Goal: Task Accomplishment & Management: Manage account settings

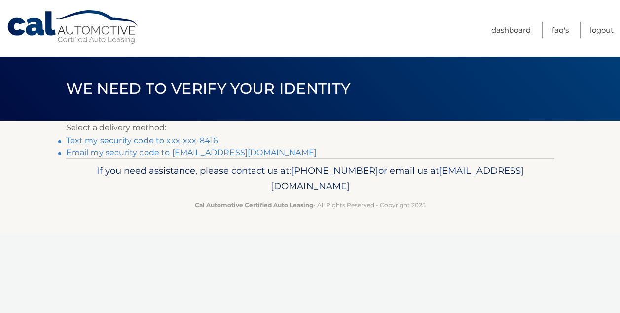
click at [210, 141] on link "Text my security code to xxx-xxx-8416" at bounding box center [142, 140] width 152 height 9
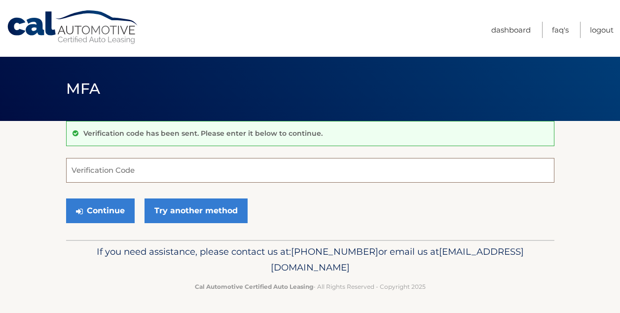
click at [158, 173] on input "Verification Code" at bounding box center [310, 170] width 488 height 25
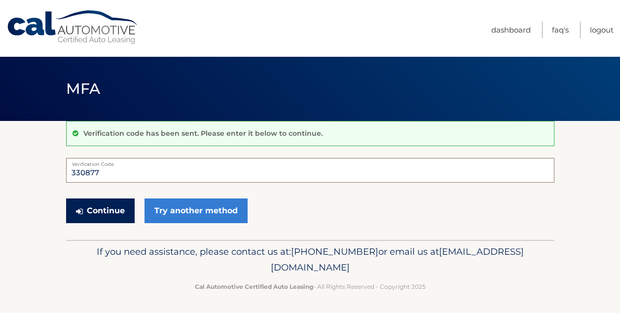
type input "330877"
click at [91, 211] on button "Continue" at bounding box center [100, 210] width 69 height 25
click at [109, 208] on button "Continue" at bounding box center [100, 210] width 69 height 25
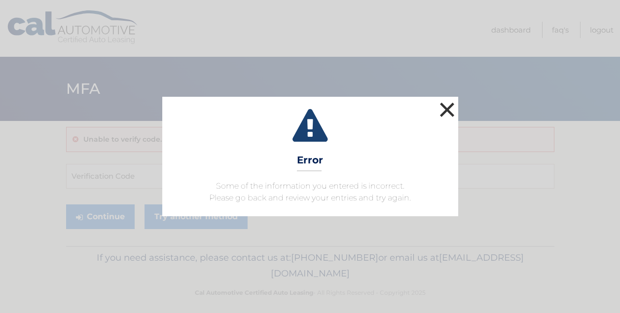
click at [446, 110] on button "×" at bounding box center [448, 110] width 20 height 20
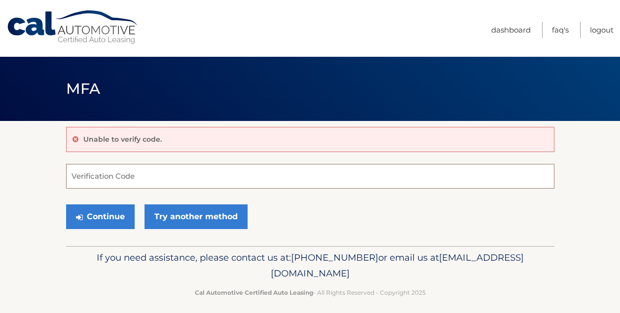
click at [243, 174] on input "Verification Code" at bounding box center [310, 176] width 488 height 25
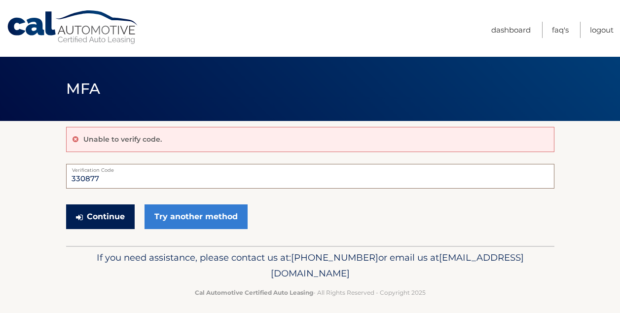
type input "330877"
click at [117, 220] on button "Continue" at bounding box center [100, 216] width 69 height 25
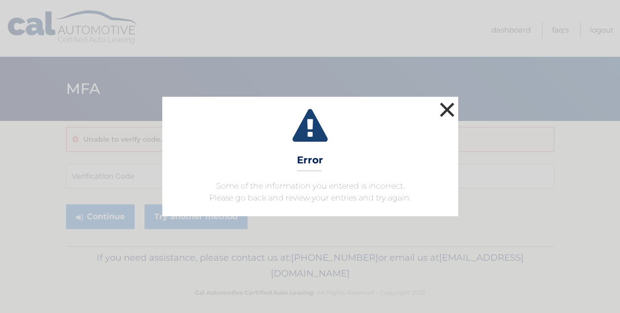
click at [450, 113] on button "×" at bounding box center [448, 110] width 20 height 20
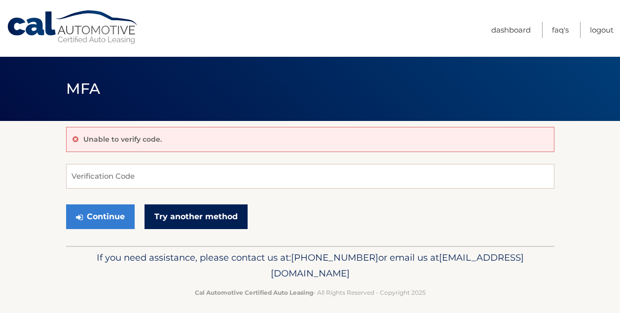
click at [206, 214] on link "Try another method" at bounding box center [196, 216] width 103 height 25
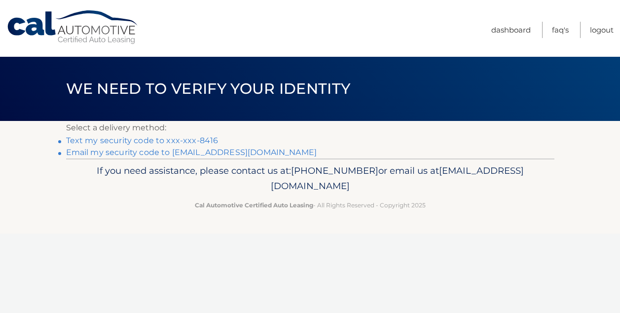
click at [180, 143] on link "Text my security code to xxx-xxx-8416" at bounding box center [142, 140] width 152 height 9
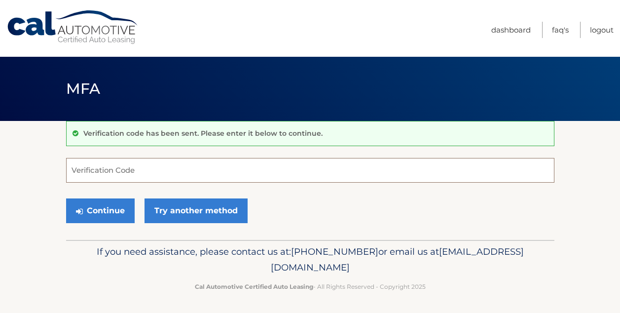
click at [177, 169] on input "Verification Code" at bounding box center [310, 170] width 488 height 25
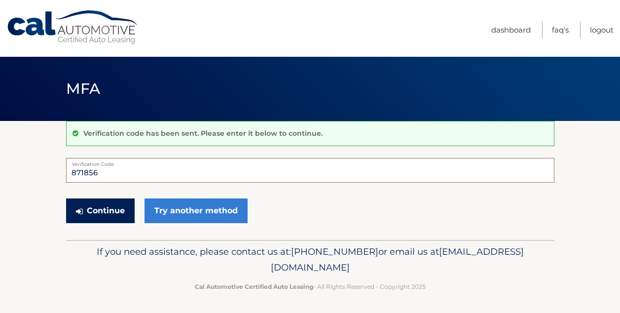
type input "871856"
click at [116, 212] on button "Continue" at bounding box center [100, 210] width 69 height 25
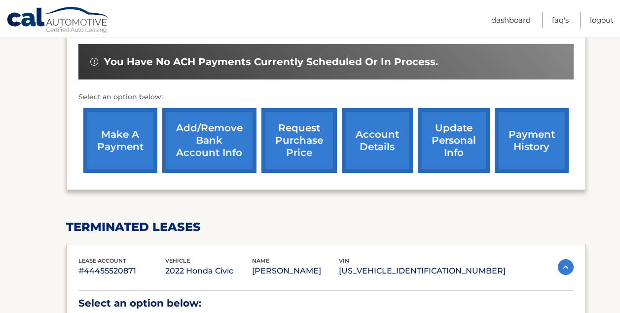
scroll to position [322, 0]
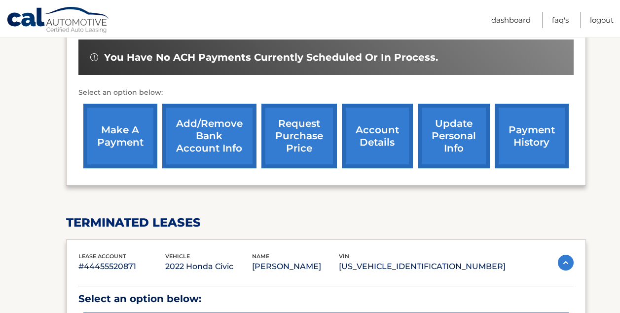
click at [386, 128] on link "account details" at bounding box center [377, 136] width 71 height 65
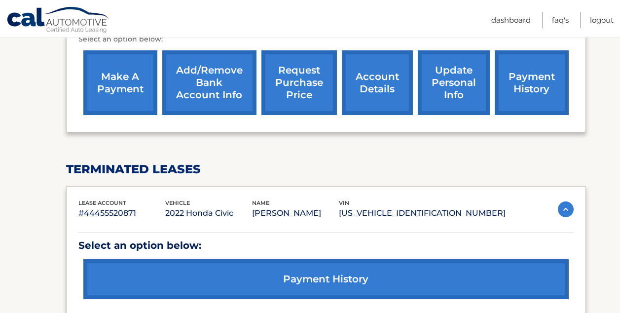
scroll to position [404, 0]
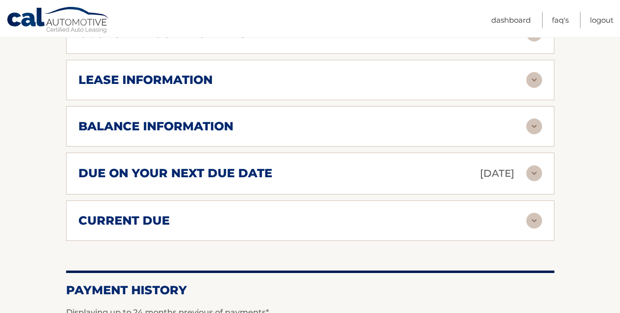
scroll to position [570, 0]
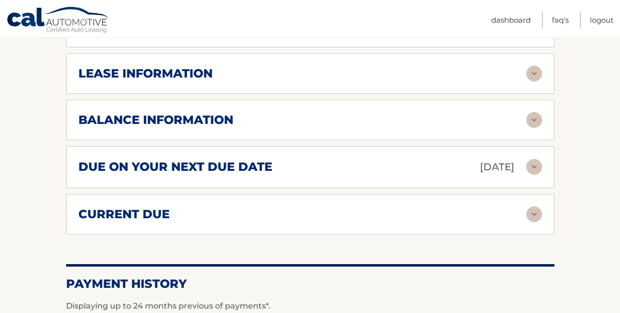
click at [377, 167] on div "due on your next due date [DATE]" at bounding box center [302, 166] width 448 height 17
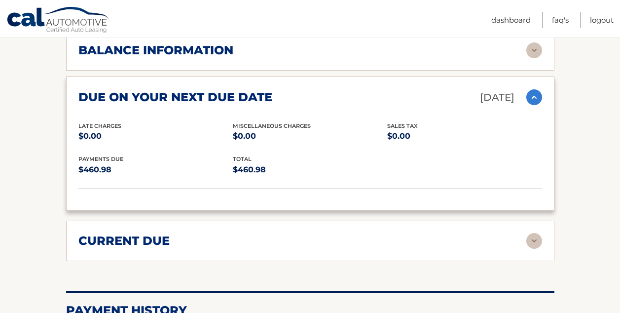
scroll to position [640, 0]
click at [604, 18] on link "Logout" at bounding box center [602, 20] width 24 height 16
